Goal: Transaction & Acquisition: Purchase product/service

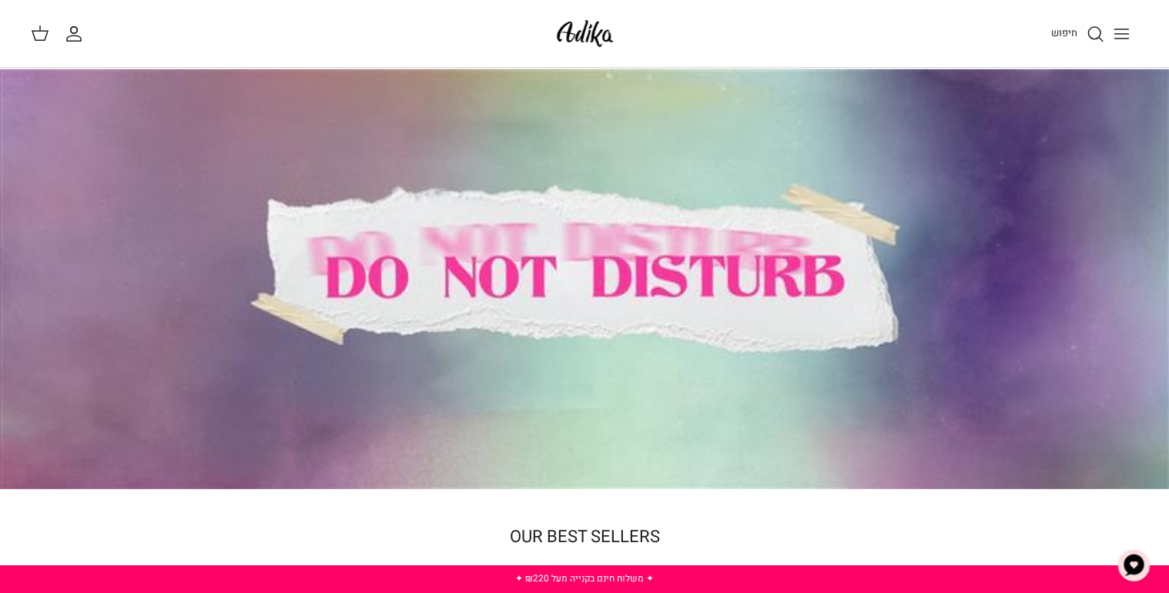
click at [653, 273] on div at bounding box center [584, 279] width 1169 height 420
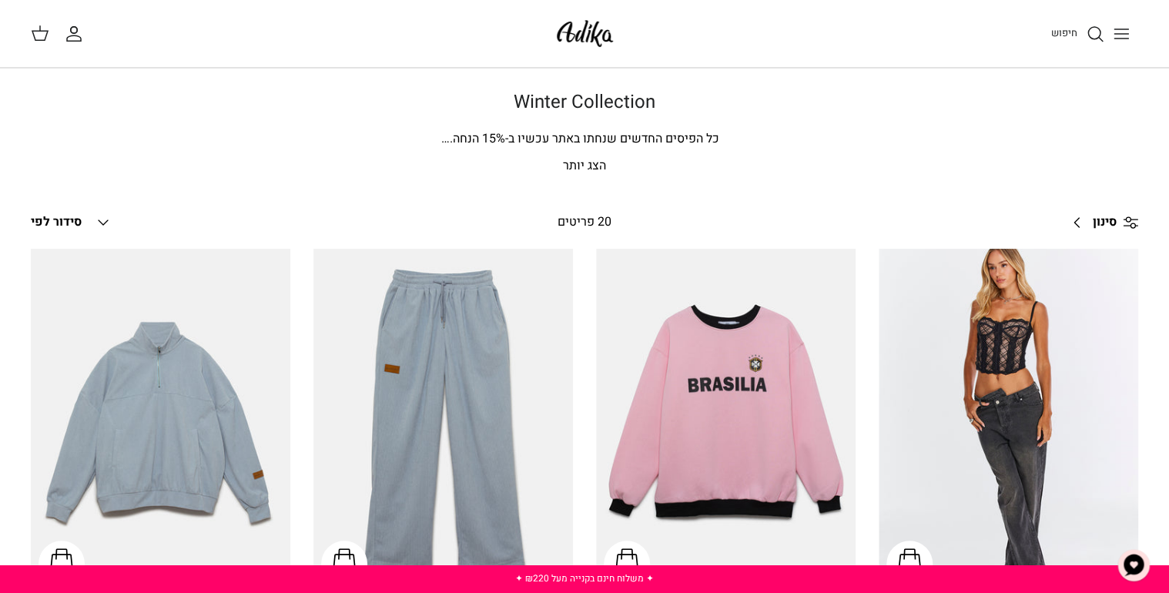
click at [1126, 29] on icon "Toggle menu" at bounding box center [1121, 34] width 18 height 18
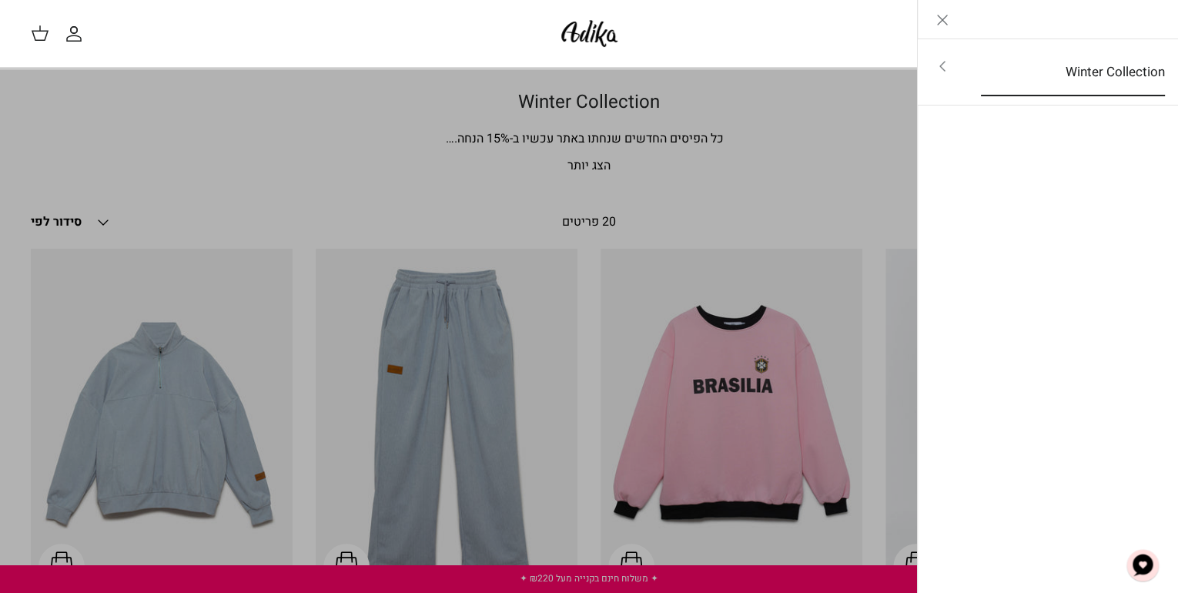
click at [1097, 72] on link "Winter Collection" at bounding box center [1073, 73] width 212 height 48
click at [1097, 72] on link "לכל הפריטים" at bounding box center [1048, 68] width 246 height 38
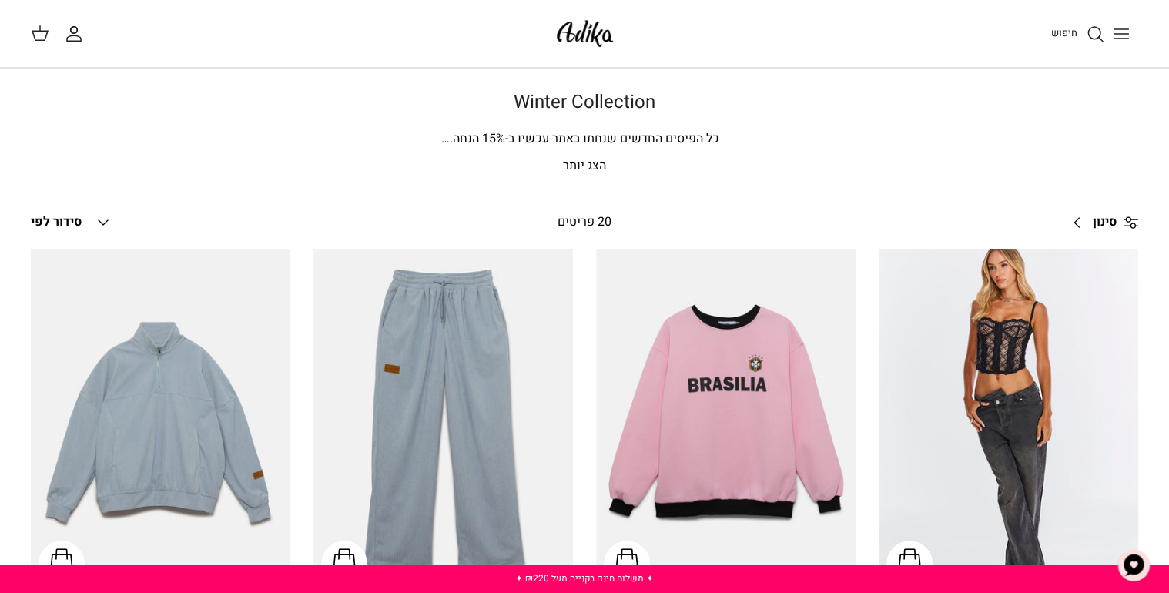
click at [576, 169] on p "הצג יותר" at bounding box center [584, 166] width 1078 height 20
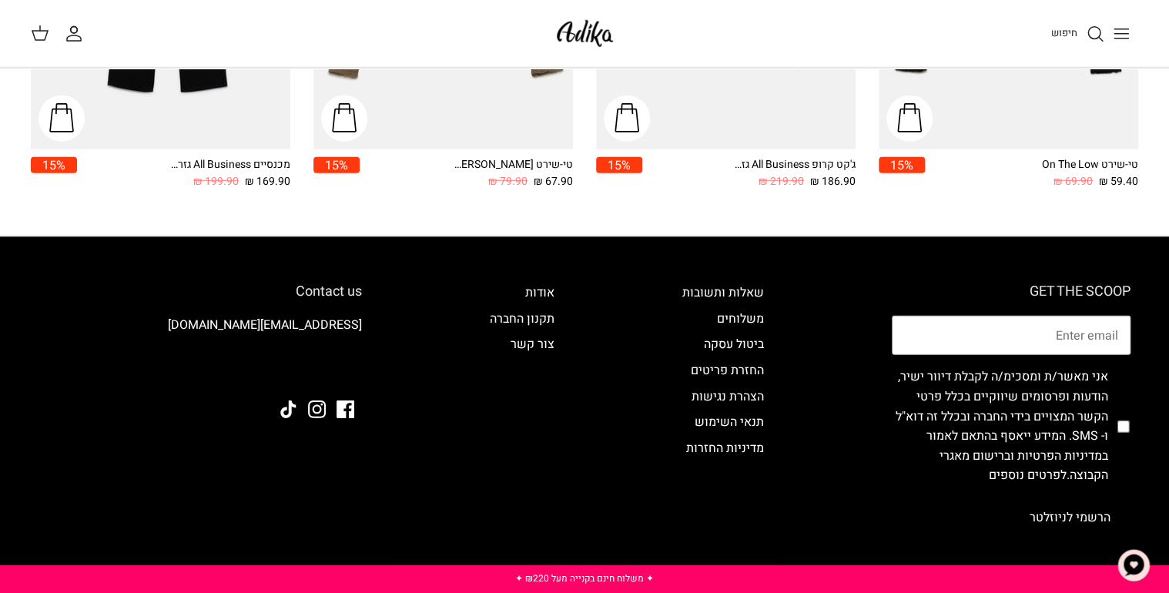
scroll to position [2217, 0]
